Goal: Information Seeking & Learning: Understand process/instructions

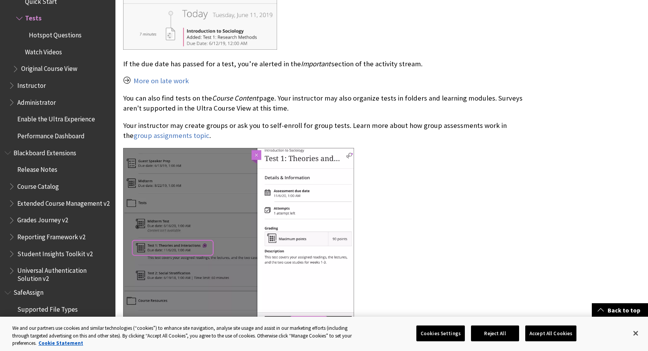
scroll to position [720, 0]
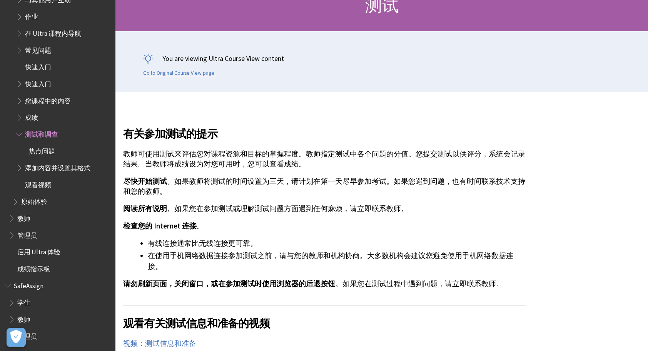
scroll to position [91, 0]
click at [21, 14] on span "Book outline for Blackboard Learn Help" at bounding box center [20, 15] width 8 height 10
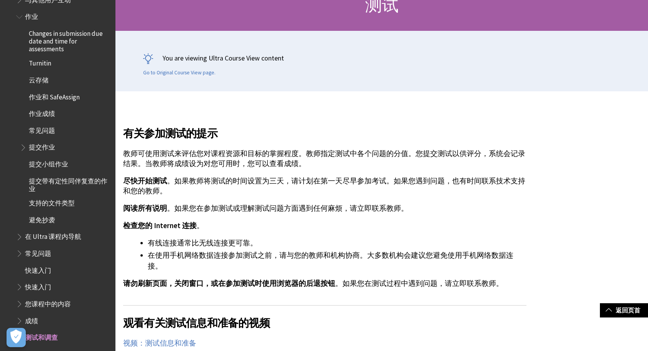
click at [40, 147] on span "提交作业" at bounding box center [42, 146] width 26 height 10
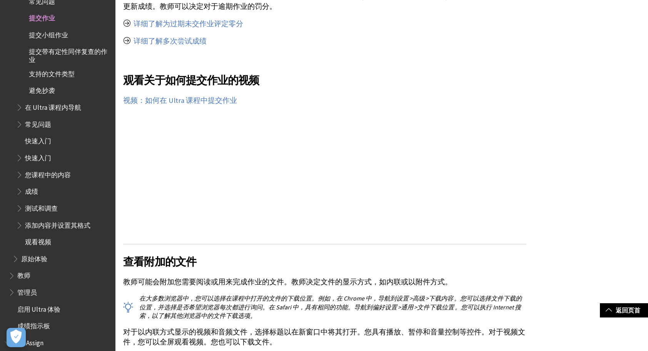
scroll to position [2370, 0]
